Goal: Go to known website: Access a specific website the user already knows

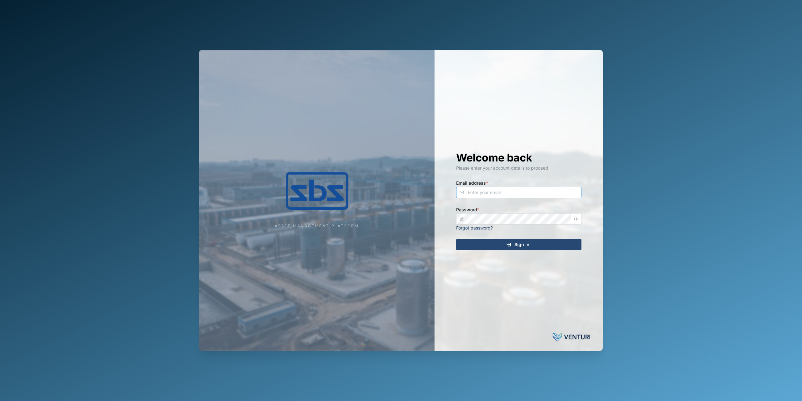
click at [462, 194] on input "Email address *" at bounding box center [518, 192] width 125 height 11
type input "[PERSON_NAME][EMAIL_ADDRESS][DOMAIN_NAME]"
click at [471, 241] on div "Sign In" at bounding box center [517, 244] width 115 height 11
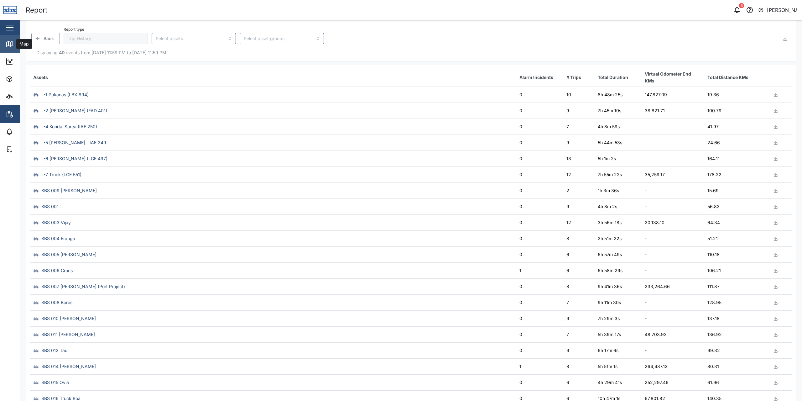
click at [10, 41] on icon at bounding box center [10, 44] width 8 height 8
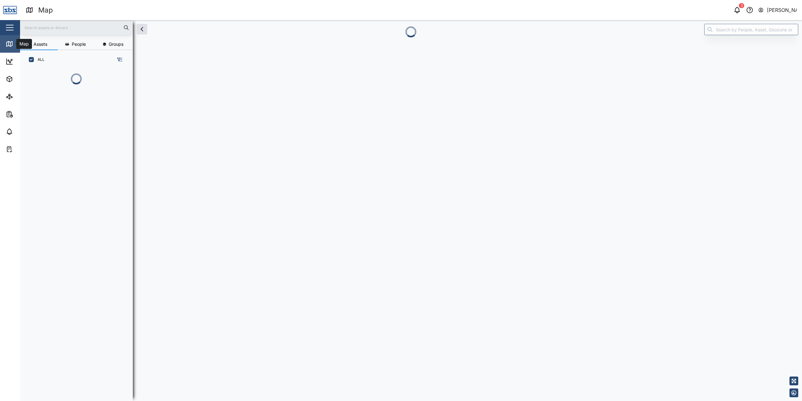
scroll to position [297, 98]
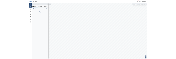
scroll to position [324, 98]
